Goal: Information Seeking & Learning: Understand process/instructions

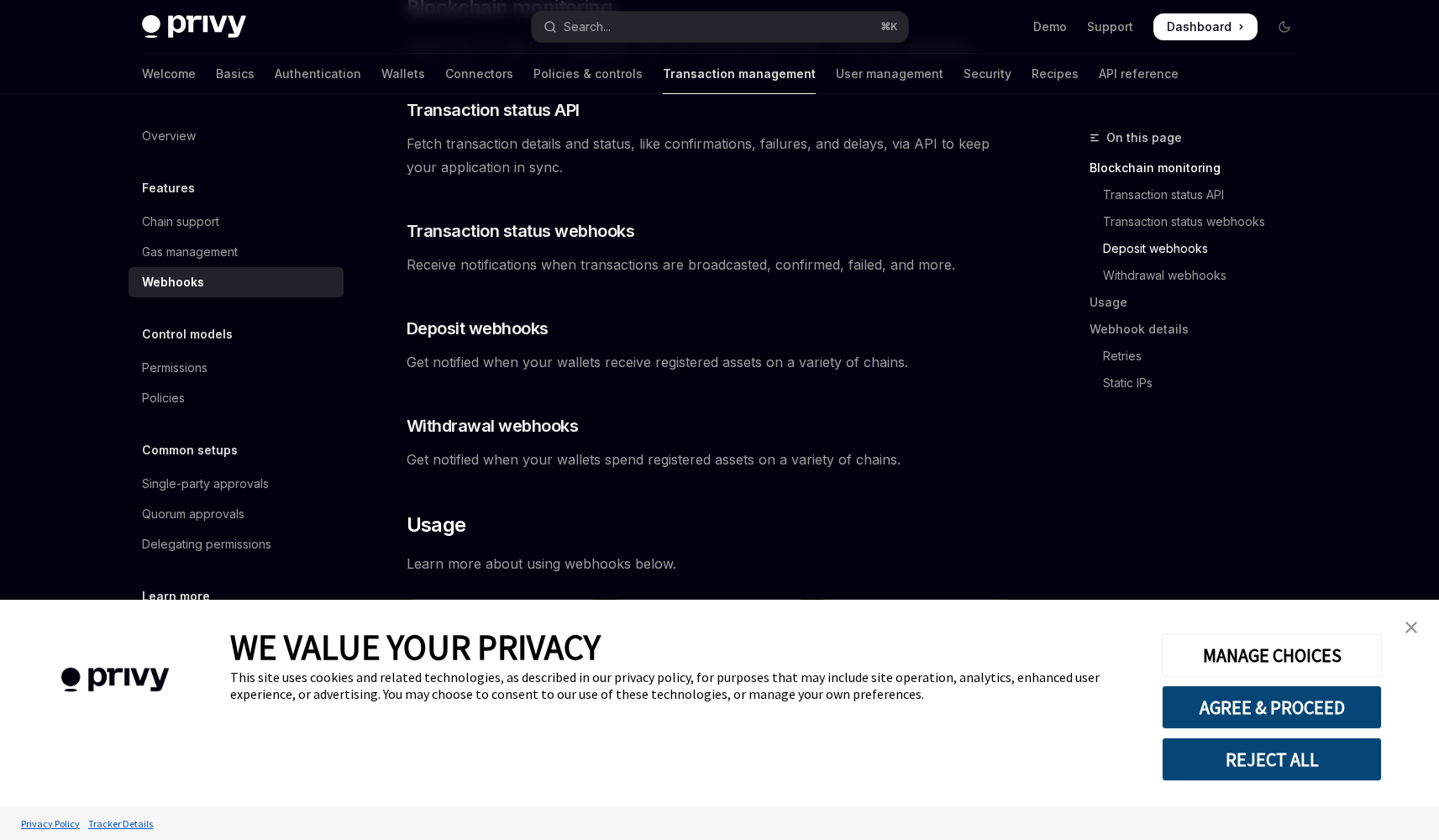
scroll to position [555, 0]
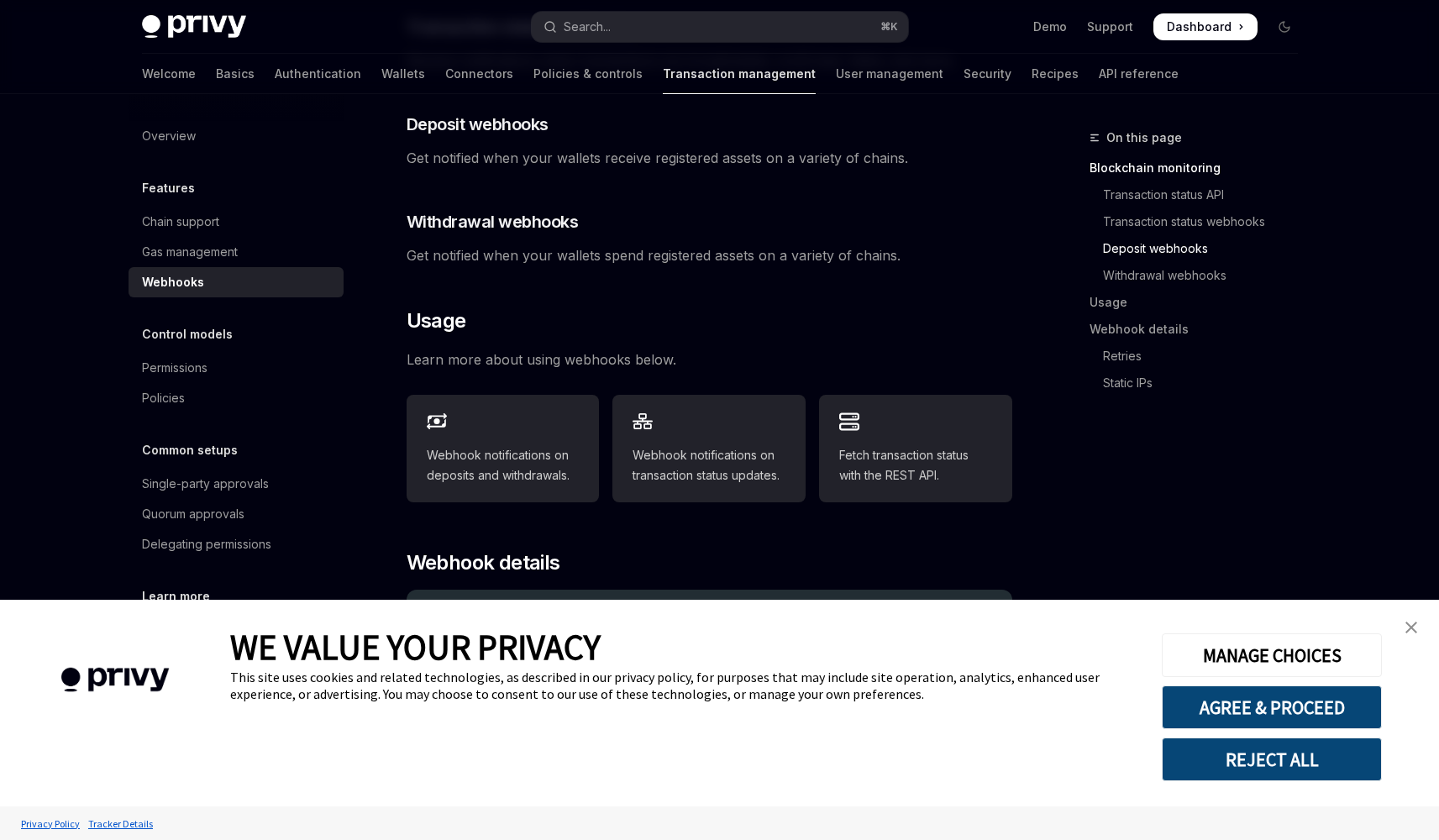
click at [1412, 624] on img "close banner" at bounding box center [1412, 627] width 12 height 12
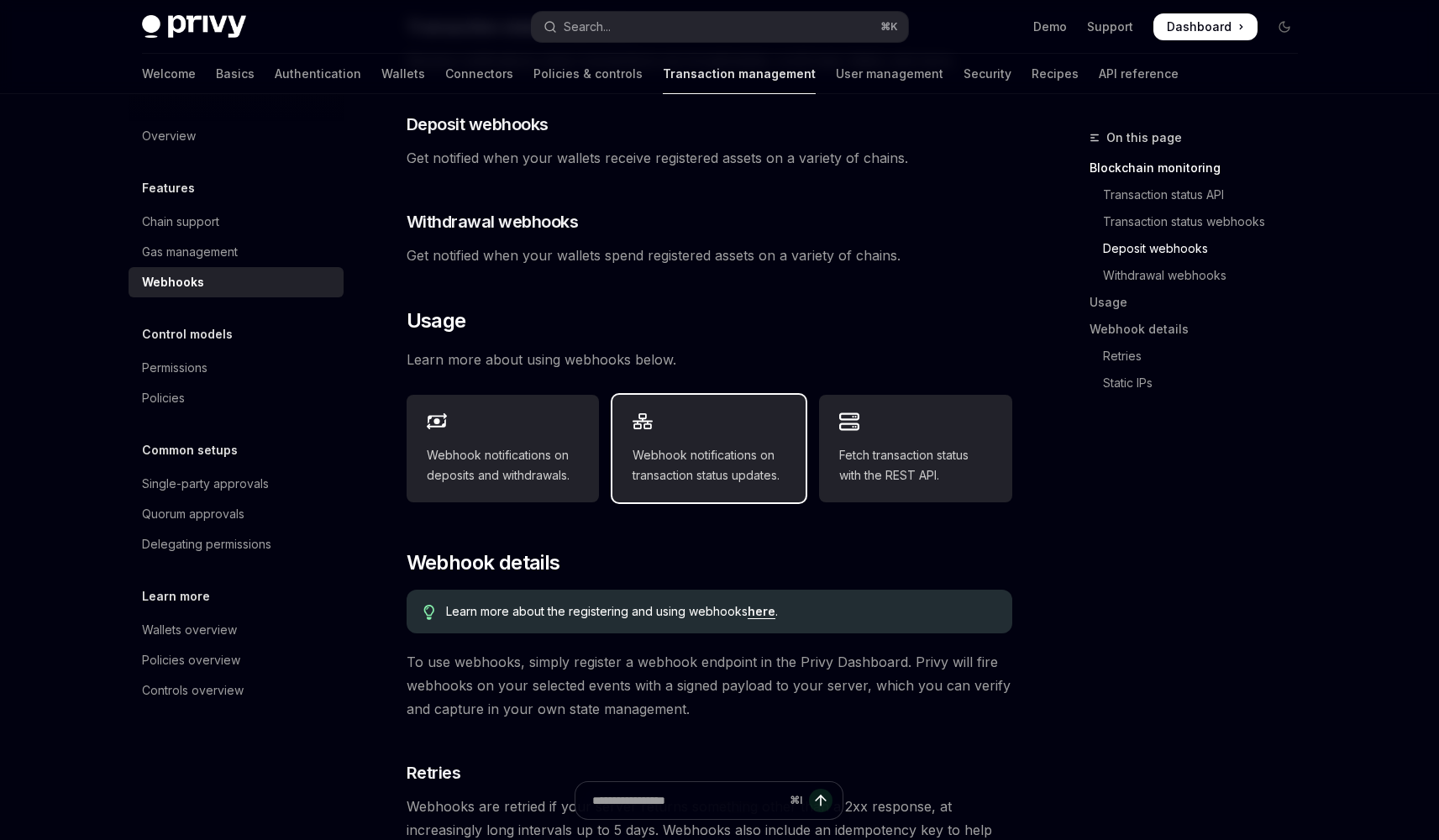
click at [710, 445] on span "Webhook notifications on transaction status updates." at bounding box center [709, 464] width 153 height 40
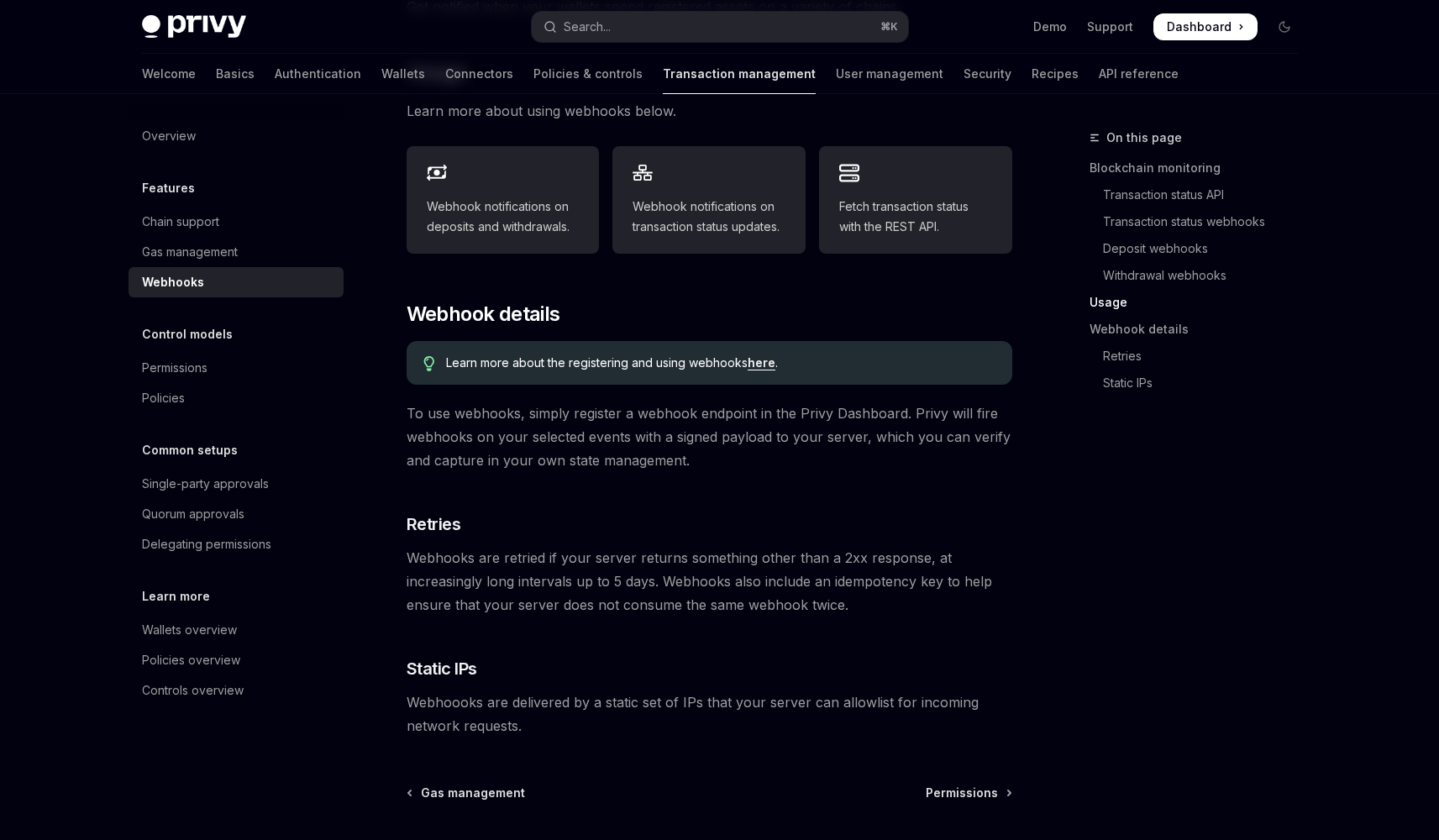
scroll to position [950, 0]
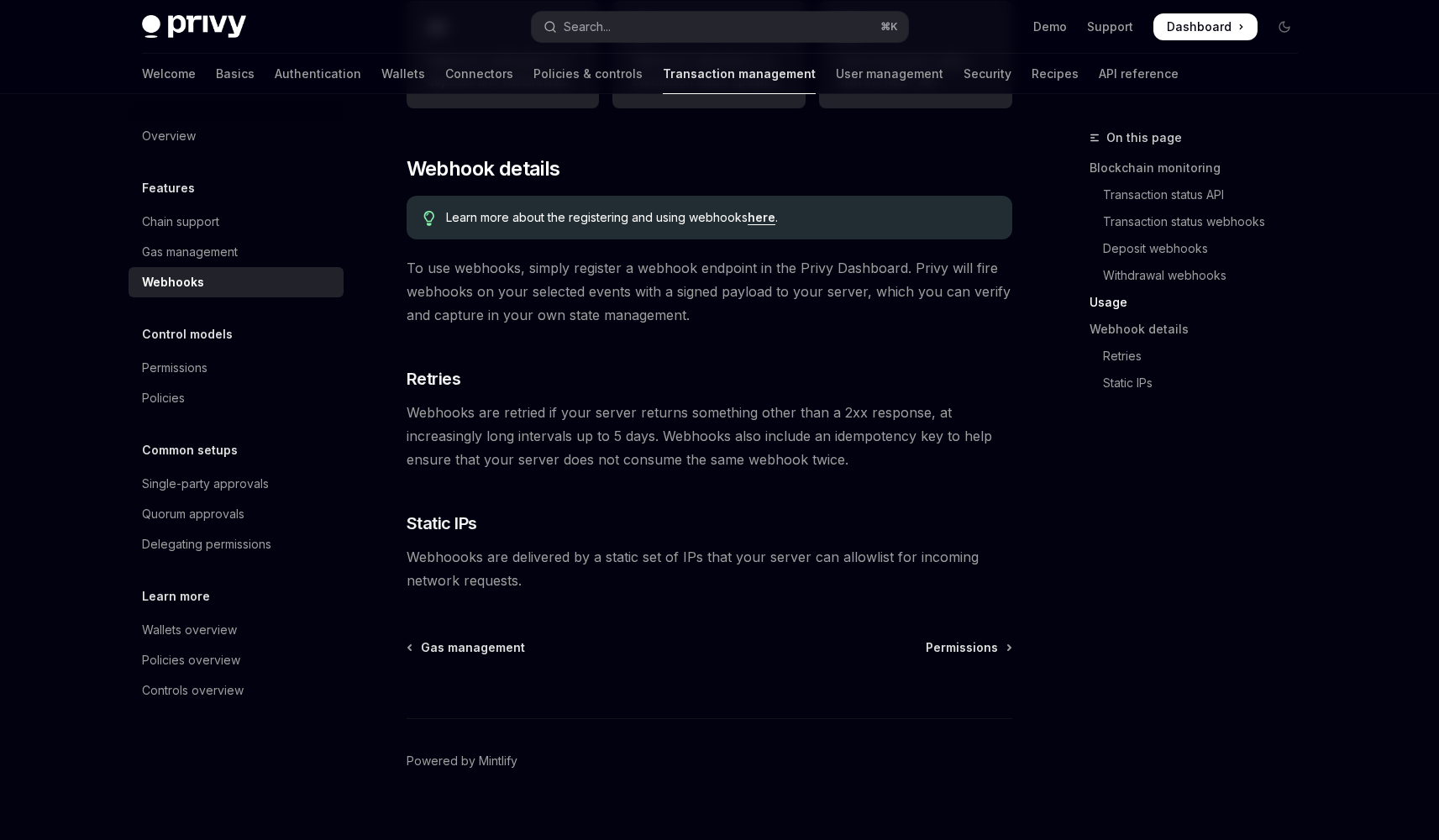
click at [750, 210] on link "here" at bounding box center [761, 217] width 27 height 15
type textarea "*"
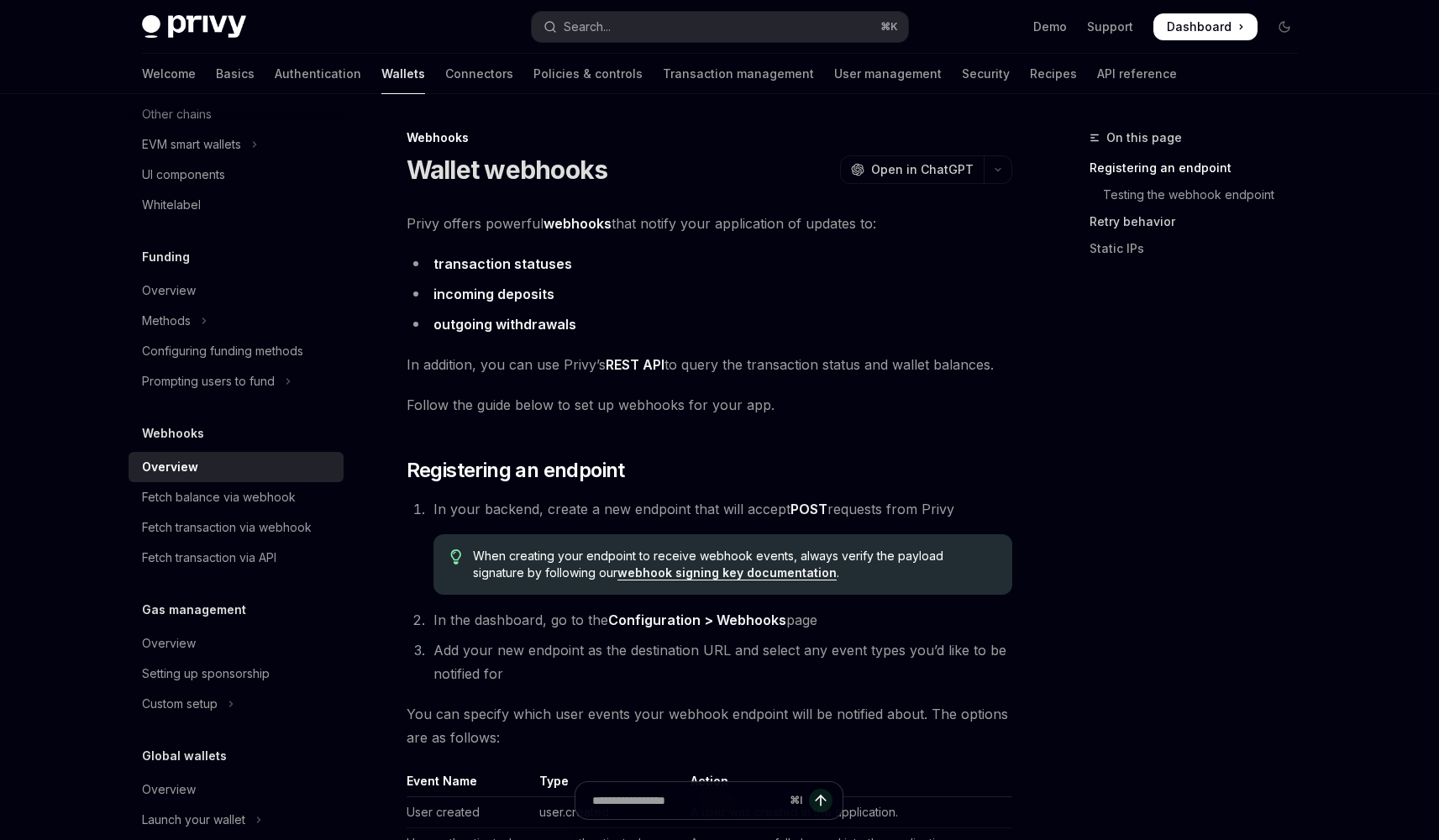
click at [1138, 217] on link "Retry behavior" at bounding box center [1200, 221] width 222 height 26
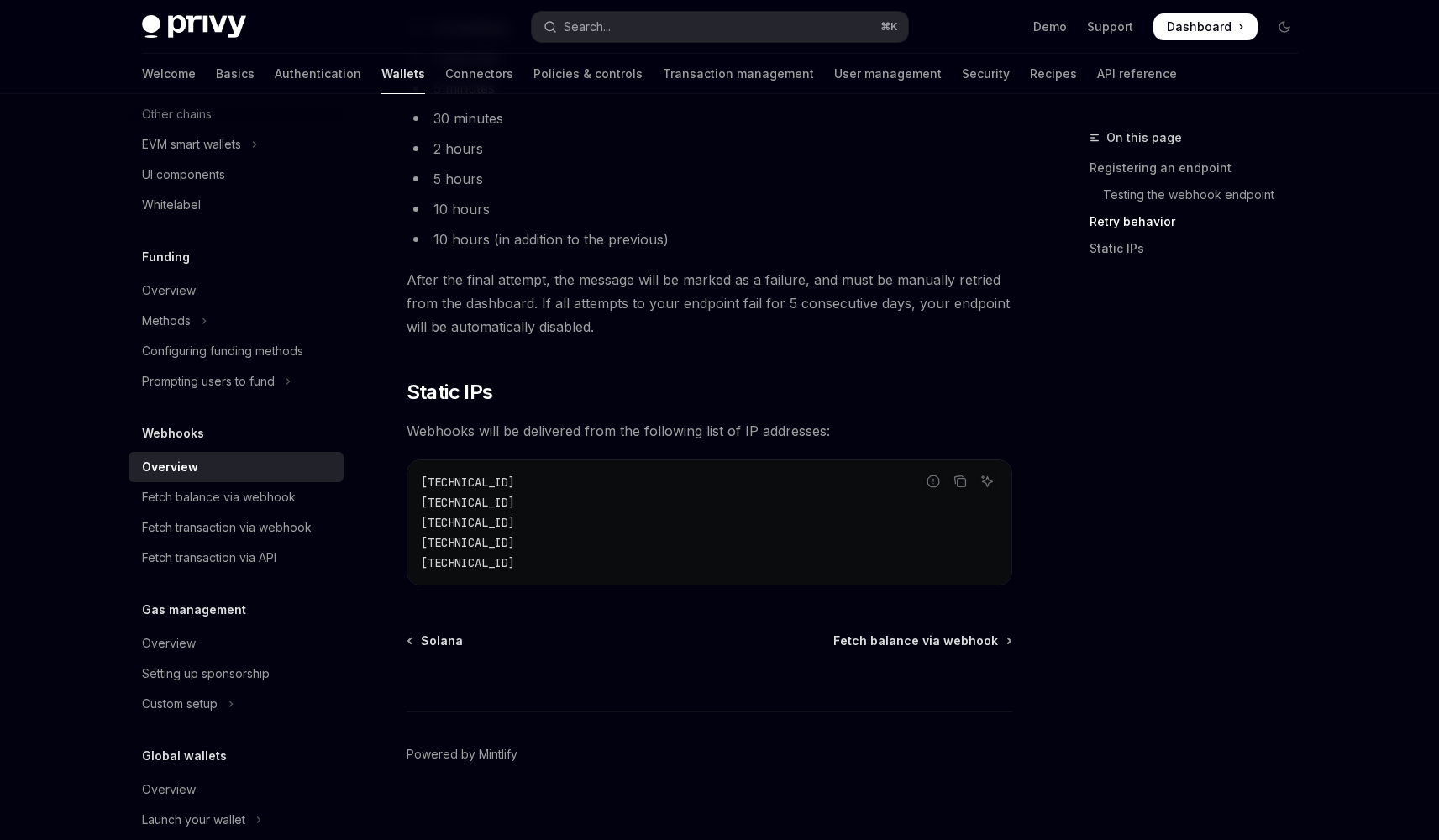
scroll to position [1044, 0]
